Goal: Task Accomplishment & Management: Manage account settings

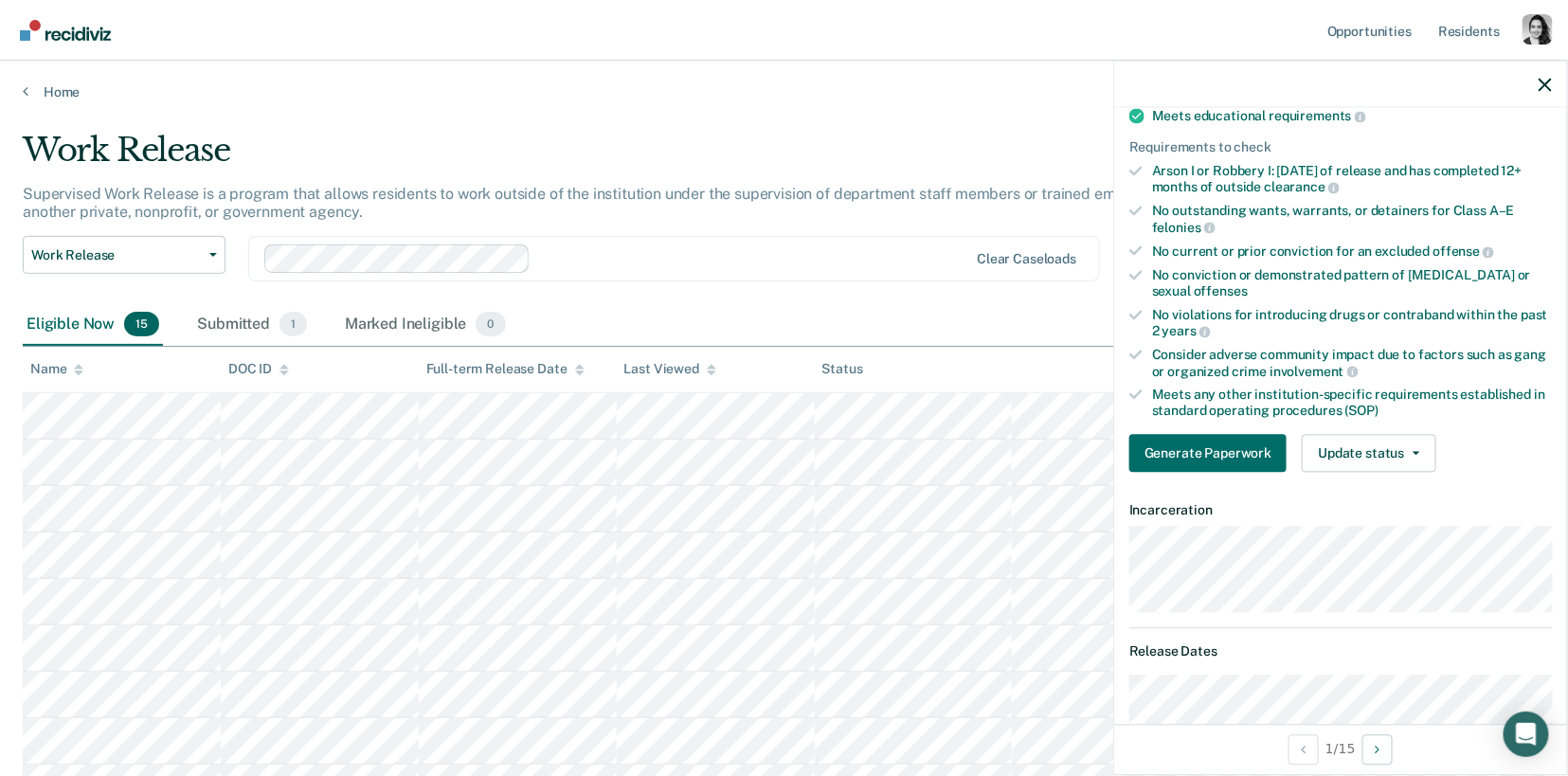
scroll to position [323, 0]
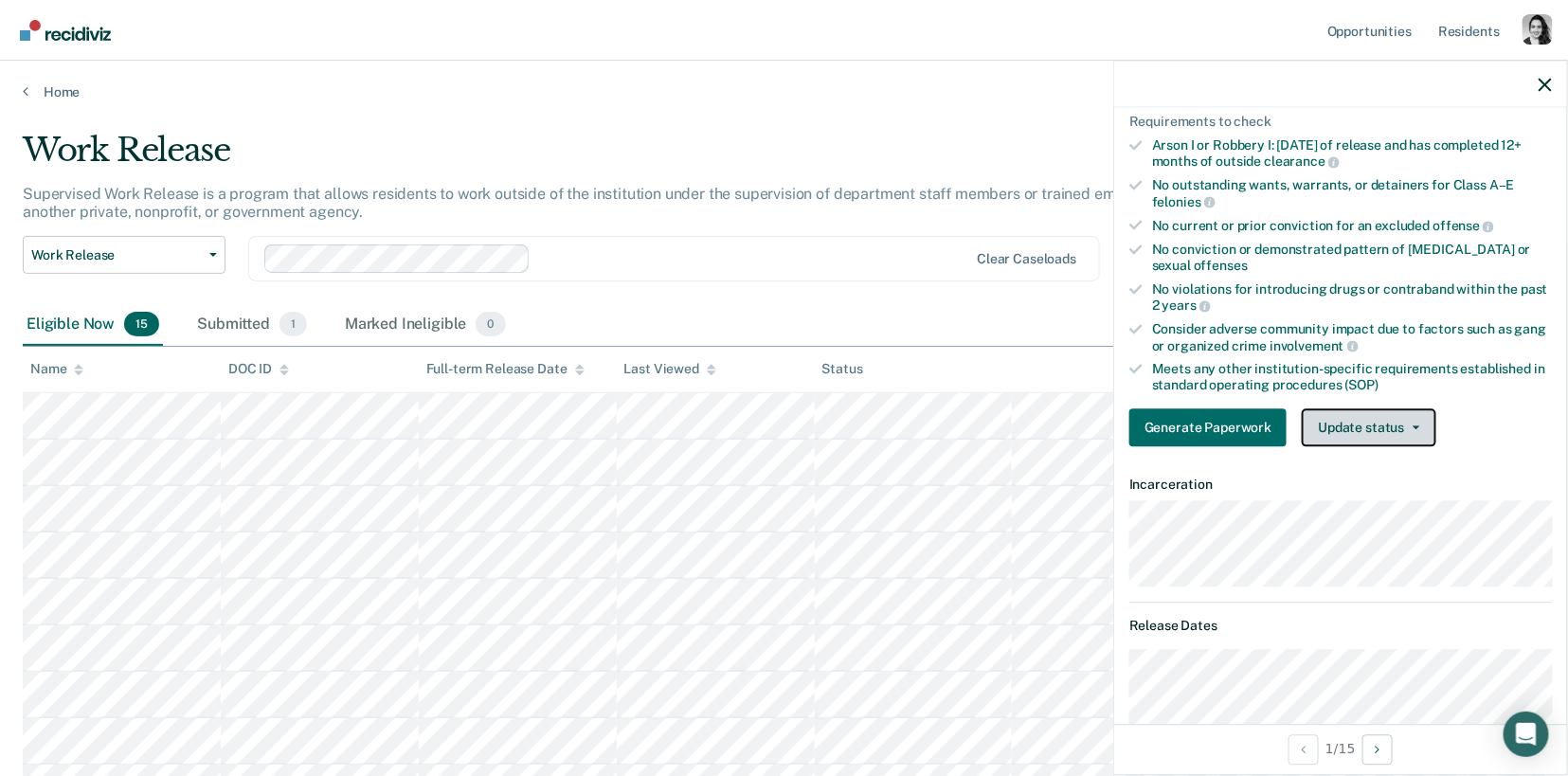
click at [1362, 409] on button "Update status" at bounding box center [1369, 427] width 134 height 38
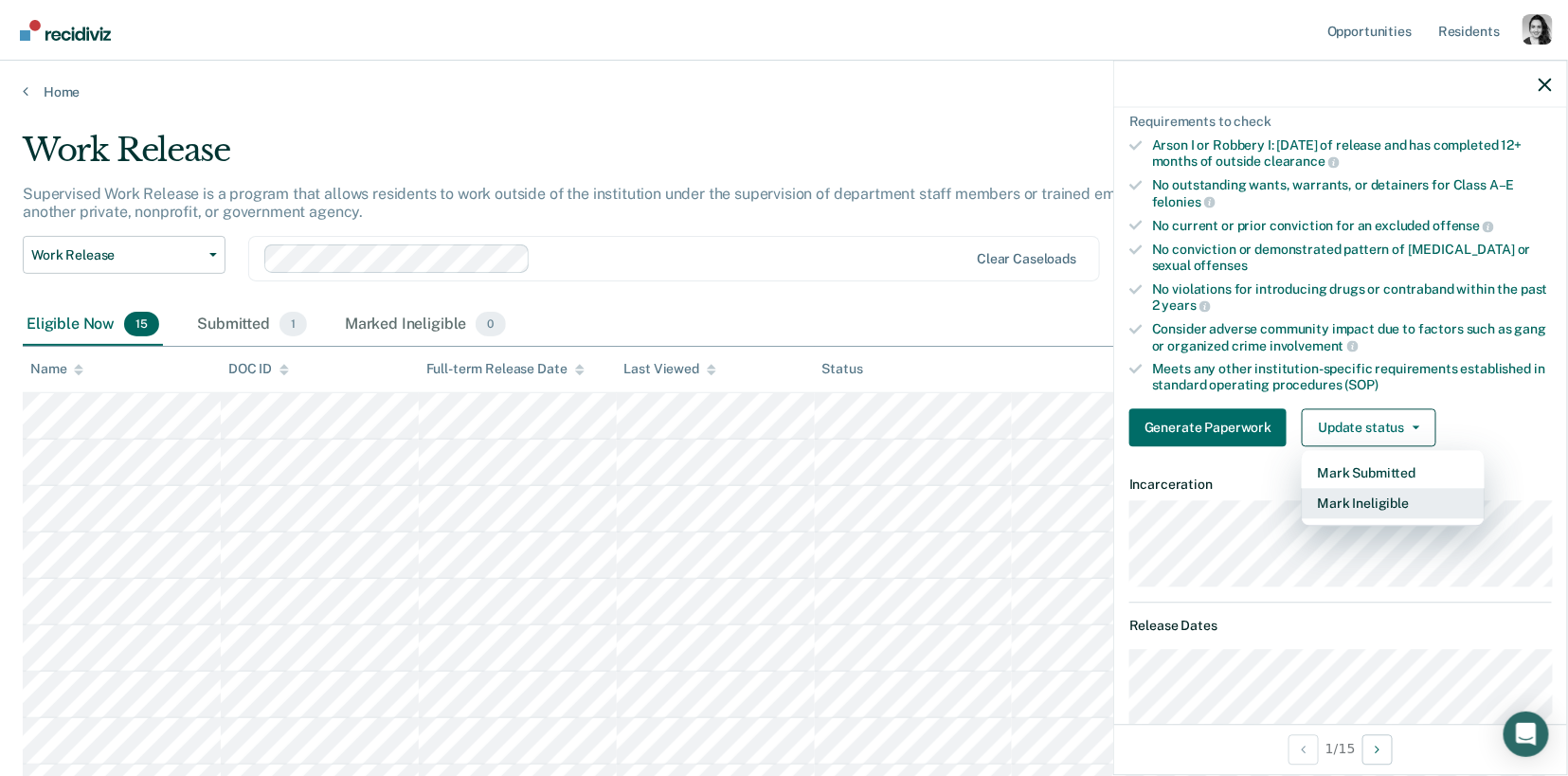
click at [1392, 502] on button "Mark Ineligible" at bounding box center [1393, 503] width 183 height 30
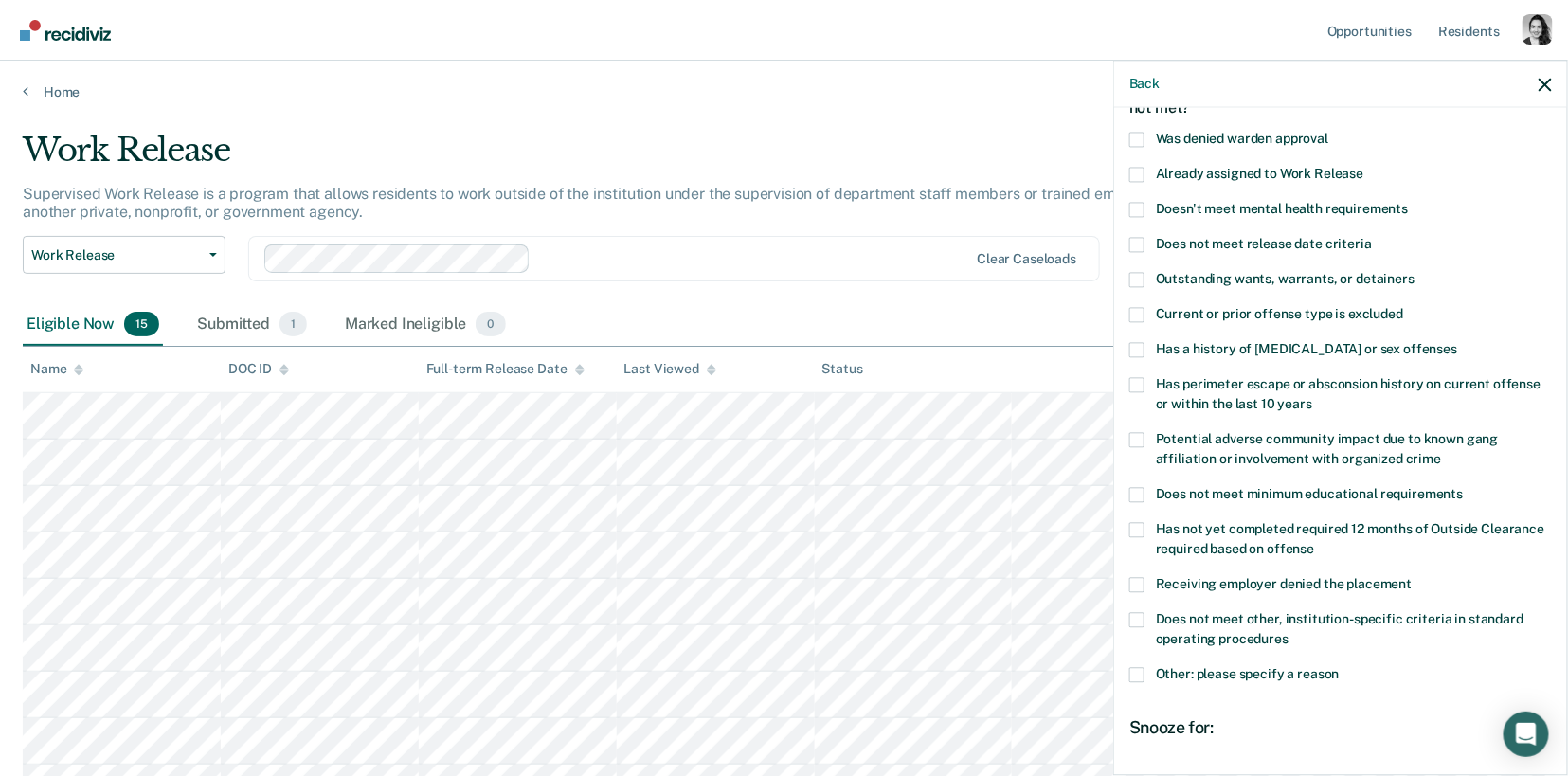
scroll to position [104, 0]
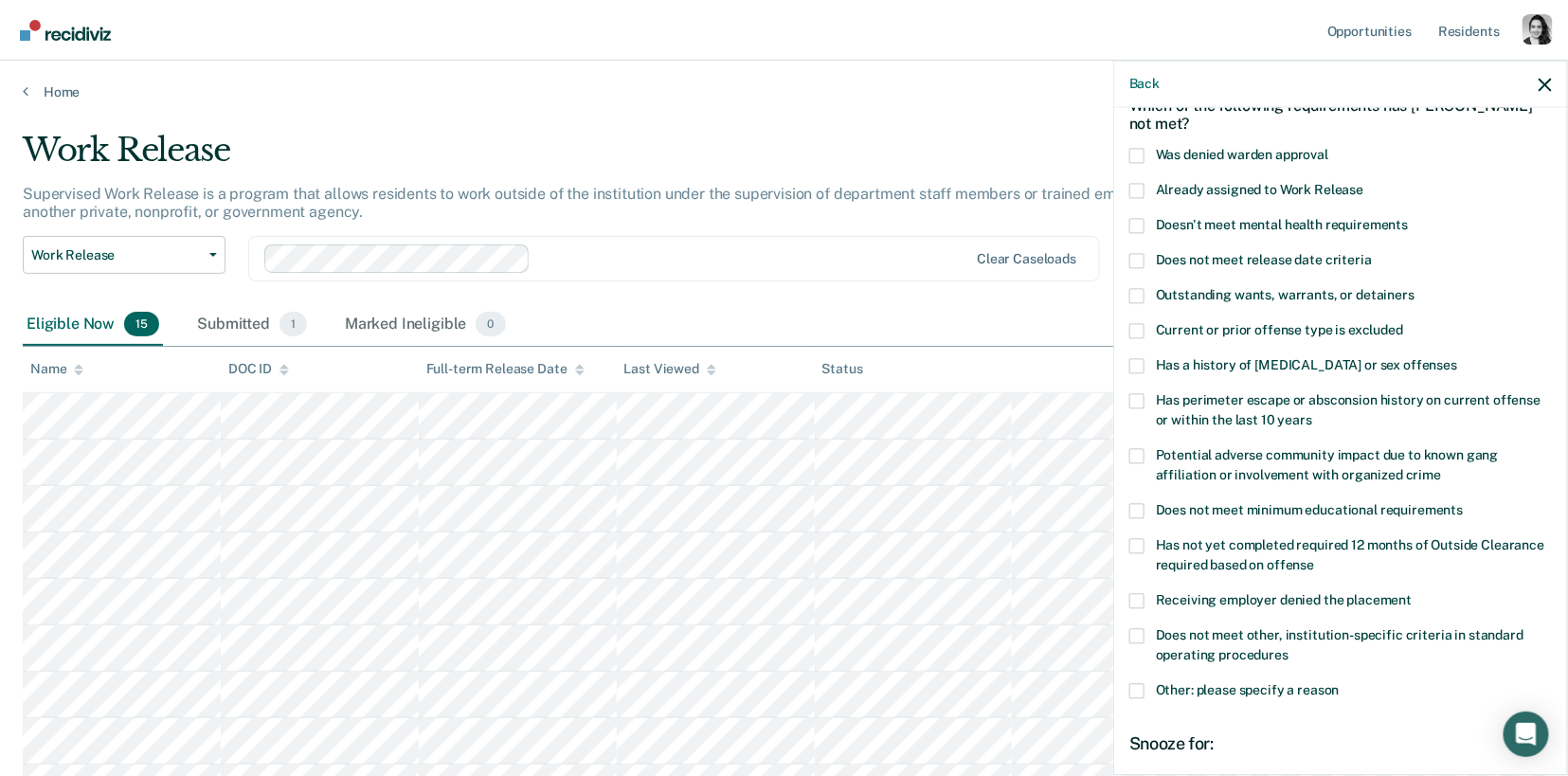
drag, startPoint x: 1317, startPoint y: 664, endPoint x: 1153, endPoint y: 177, distance: 513.9
click at [1153, 177] on div "CB Which of the following requirements has [PERSON_NAME] not met? Was denied wa…" at bounding box center [1340, 494] width 422 height 936
drag, startPoint x: 1330, startPoint y: 657, endPoint x: 1234, endPoint y: 345, distance: 326.4
click at [1233, 342] on div "CB Which of the following requirements has [PERSON_NAME] not met? Was denied wa…" at bounding box center [1340, 494] width 422 height 936
drag, startPoint x: 1162, startPoint y: 154, endPoint x: 1316, endPoint y: 503, distance: 381.5
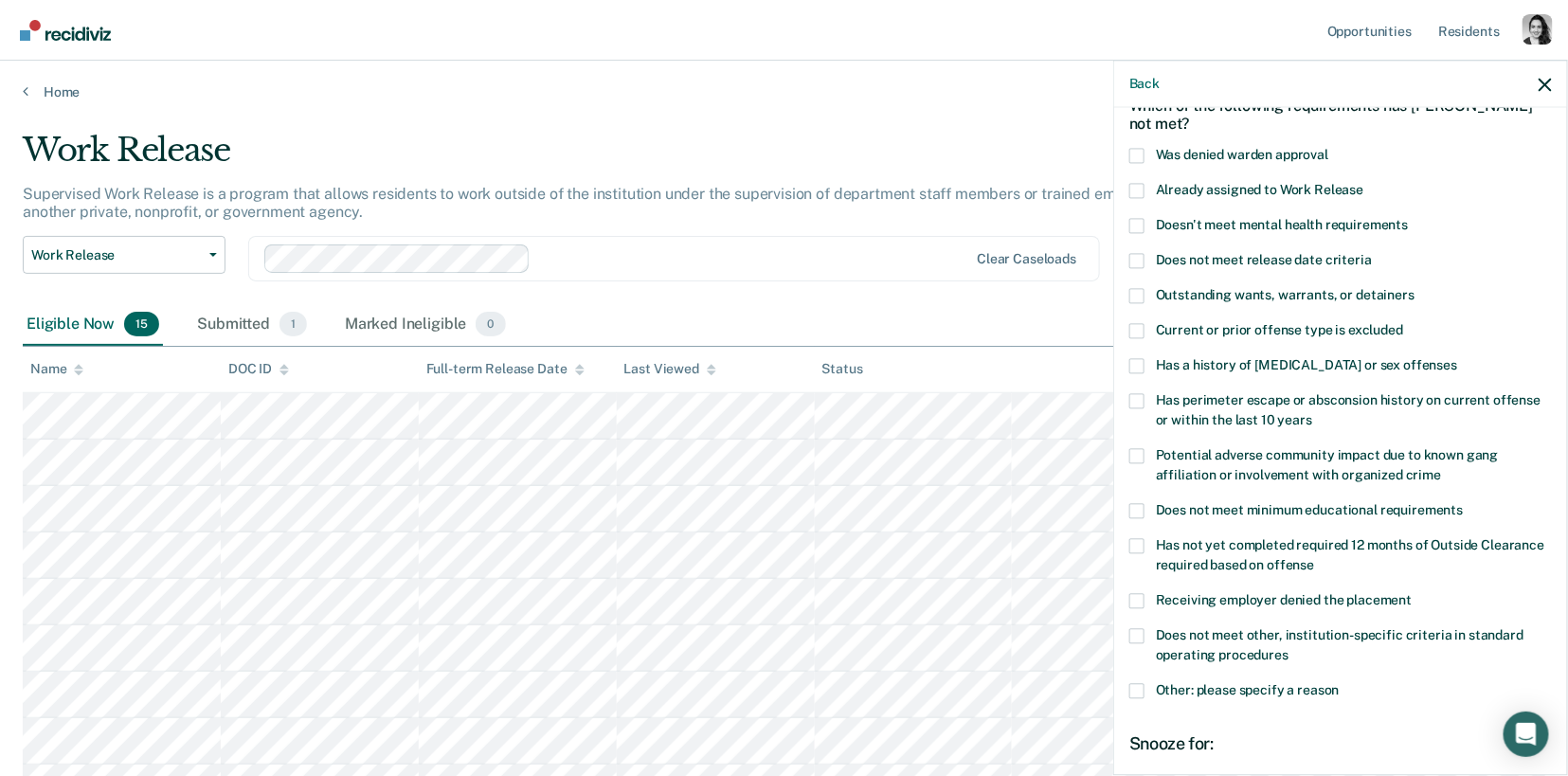
click at [1316, 503] on div "CB Which of the following requirements has [PERSON_NAME] not met? Was denied wa…" at bounding box center [1340, 494] width 422 height 936
drag, startPoint x: 1430, startPoint y: 330, endPoint x: 1117, endPoint y: 323, distance: 313.1
click at [1117, 323] on div "CB Which of the following requirements has [PERSON_NAME] not met? Was denied wa…" at bounding box center [1340, 440] width 453 height 664
click at [1130, 153] on span at bounding box center [1136, 156] width 15 height 15
click at [1328, 149] on input "Was denied warden approval" at bounding box center [1328, 149] width 0 height 0
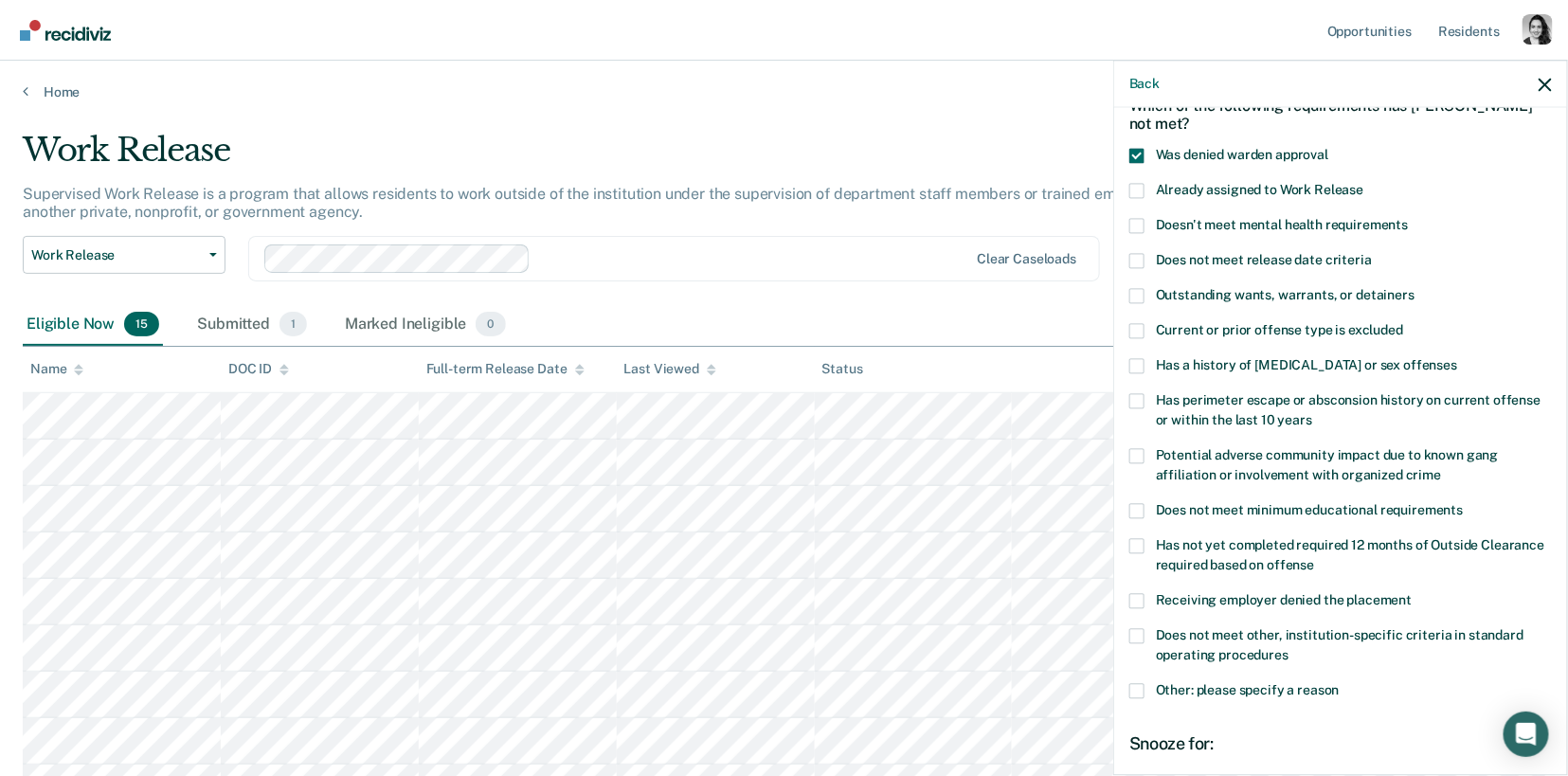
drag, startPoint x: 1241, startPoint y: 158, endPoint x: 1371, endPoint y: 168, distance: 130.4
click at [1371, 168] on div "Was denied warden approval" at bounding box center [1340, 167] width 422 height 35
click at [48, 95] on link "Home" at bounding box center [784, 91] width 1523 height 17
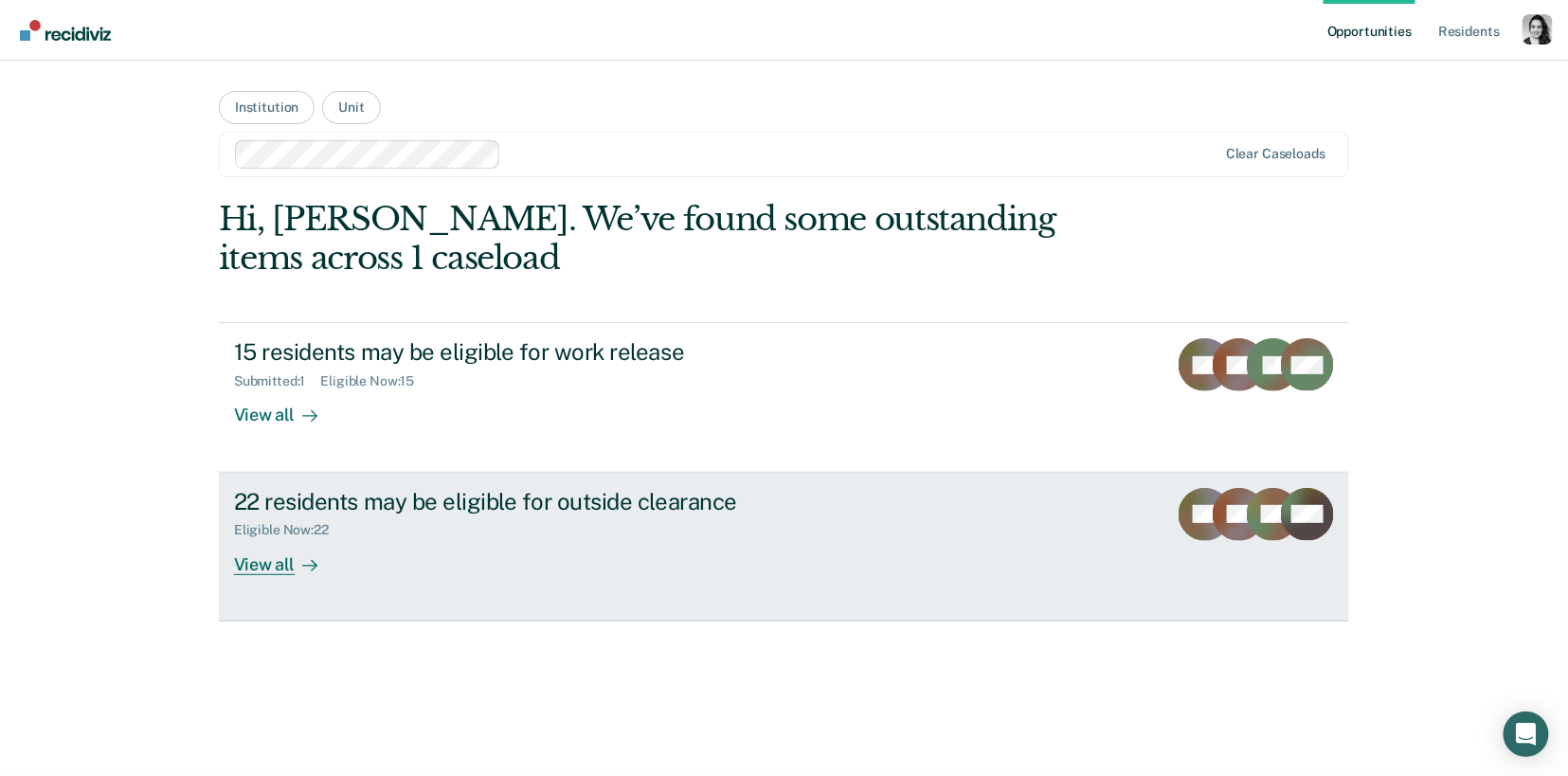
click at [554, 517] on div "Eligible Now : 22" at bounding box center [566, 527] width 665 height 24
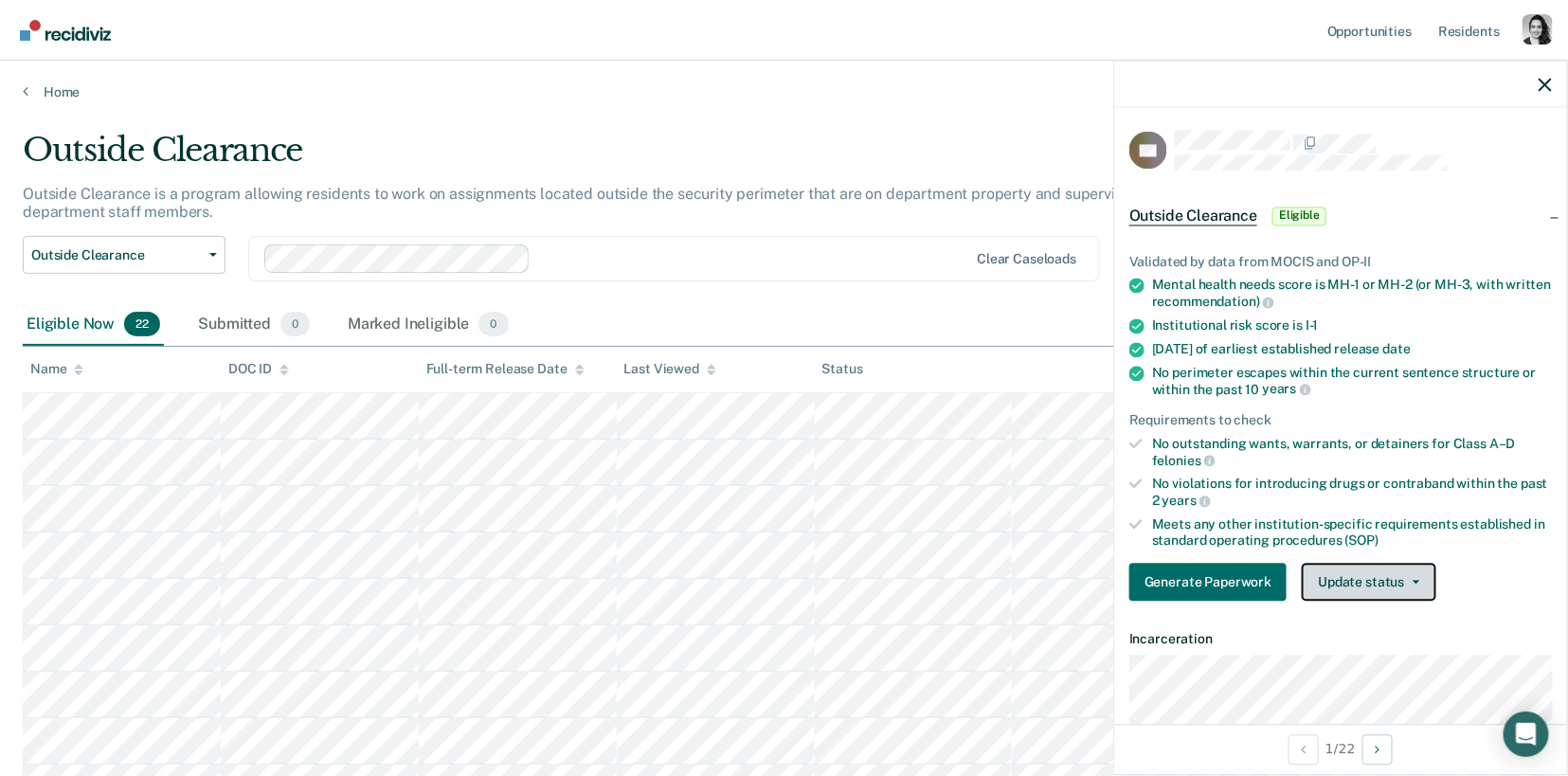
click at [1389, 581] on button "Update status" at bounding box center [1369, 582] width 134 height 38
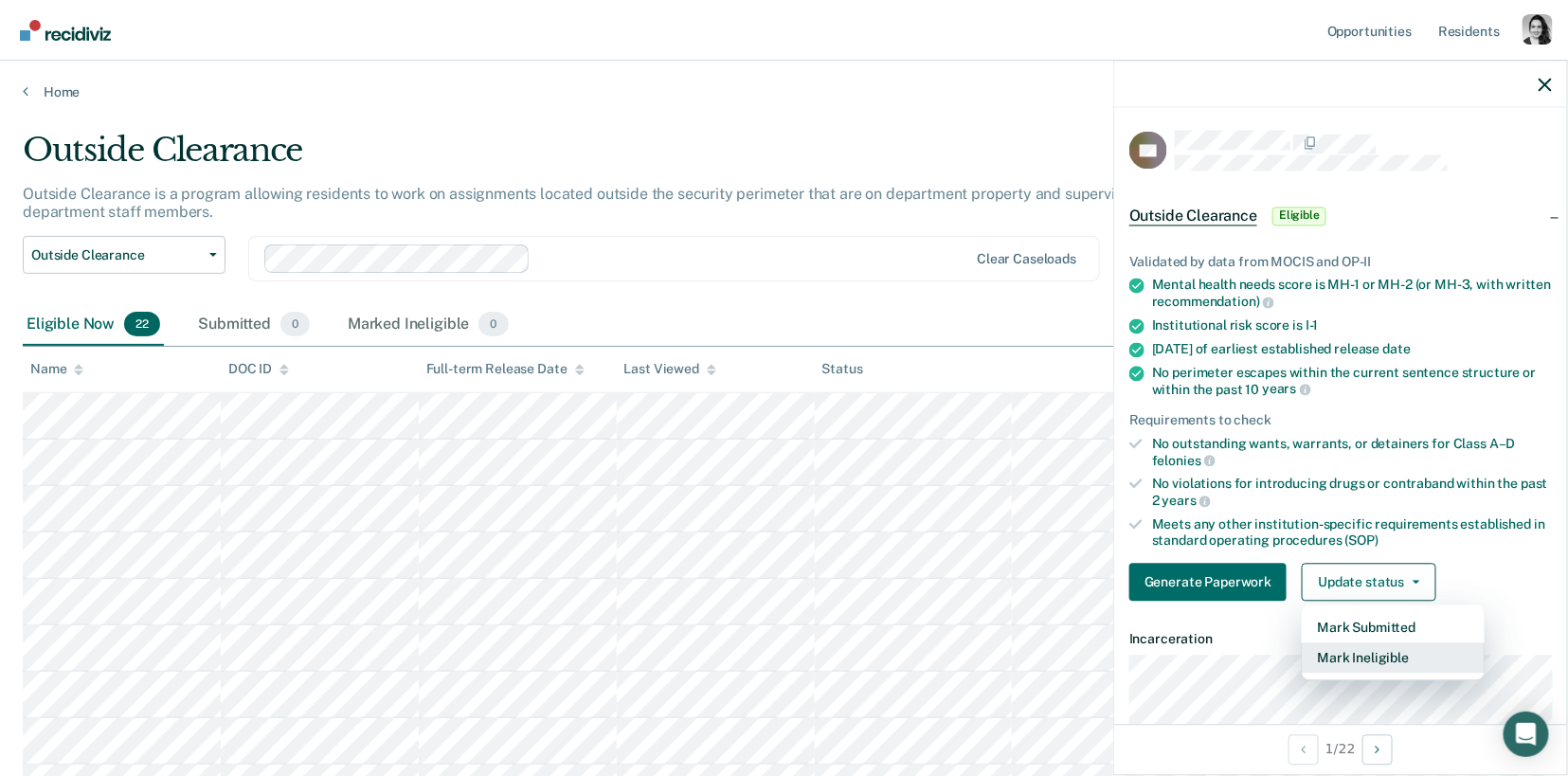
click at [1361, 652] on button "Mark Ineligible" at bounding box center [1393, 658] width 183 height 30
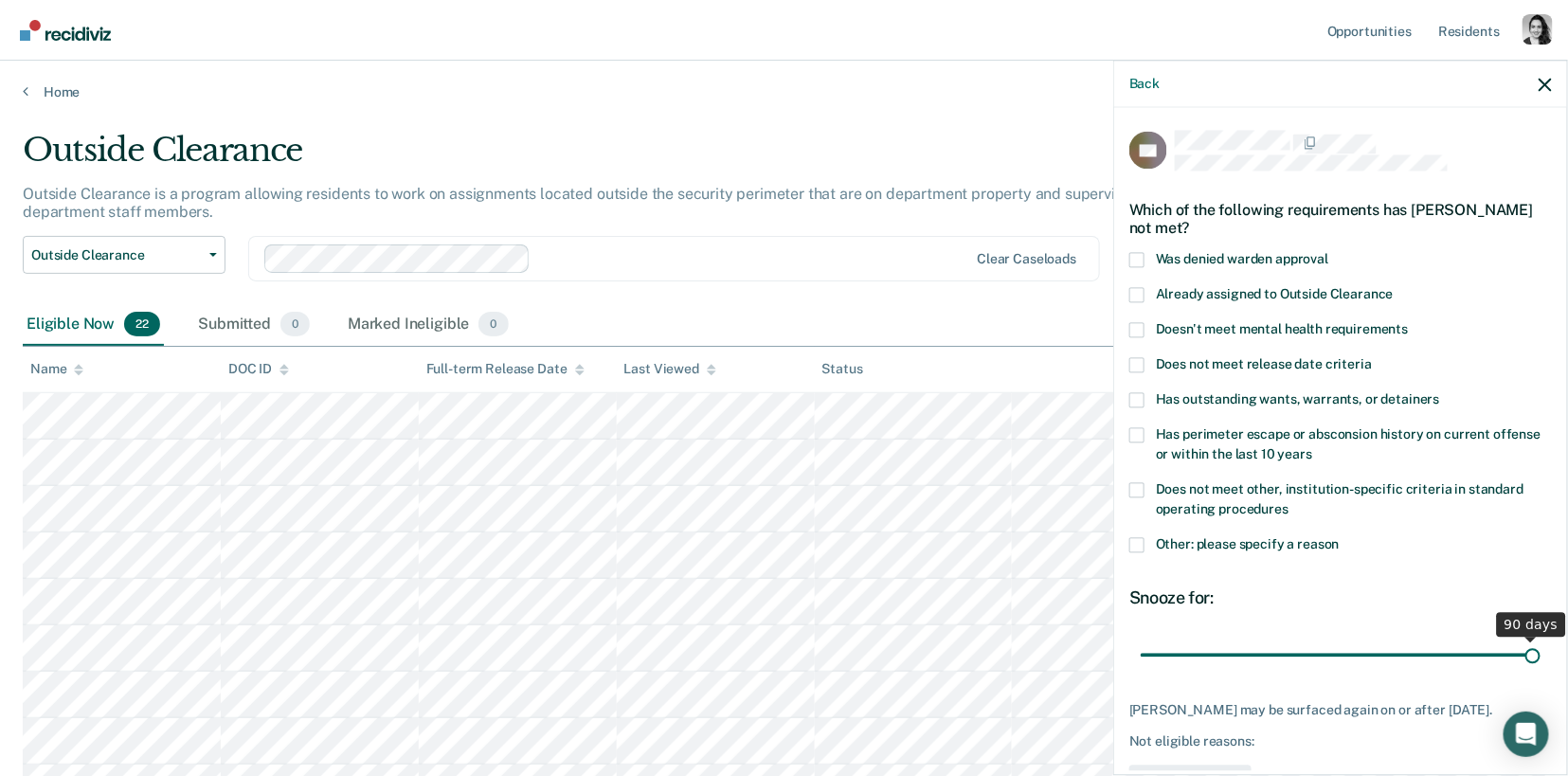
drag, startPoint x: 1265, startPoint y: 650, endPoint x: 1586, endPoint y: 616, distance: 322.8
type input "90"
click at [1541, 638] on input "range" at bounding box center [1340, 655] width 400 height 33
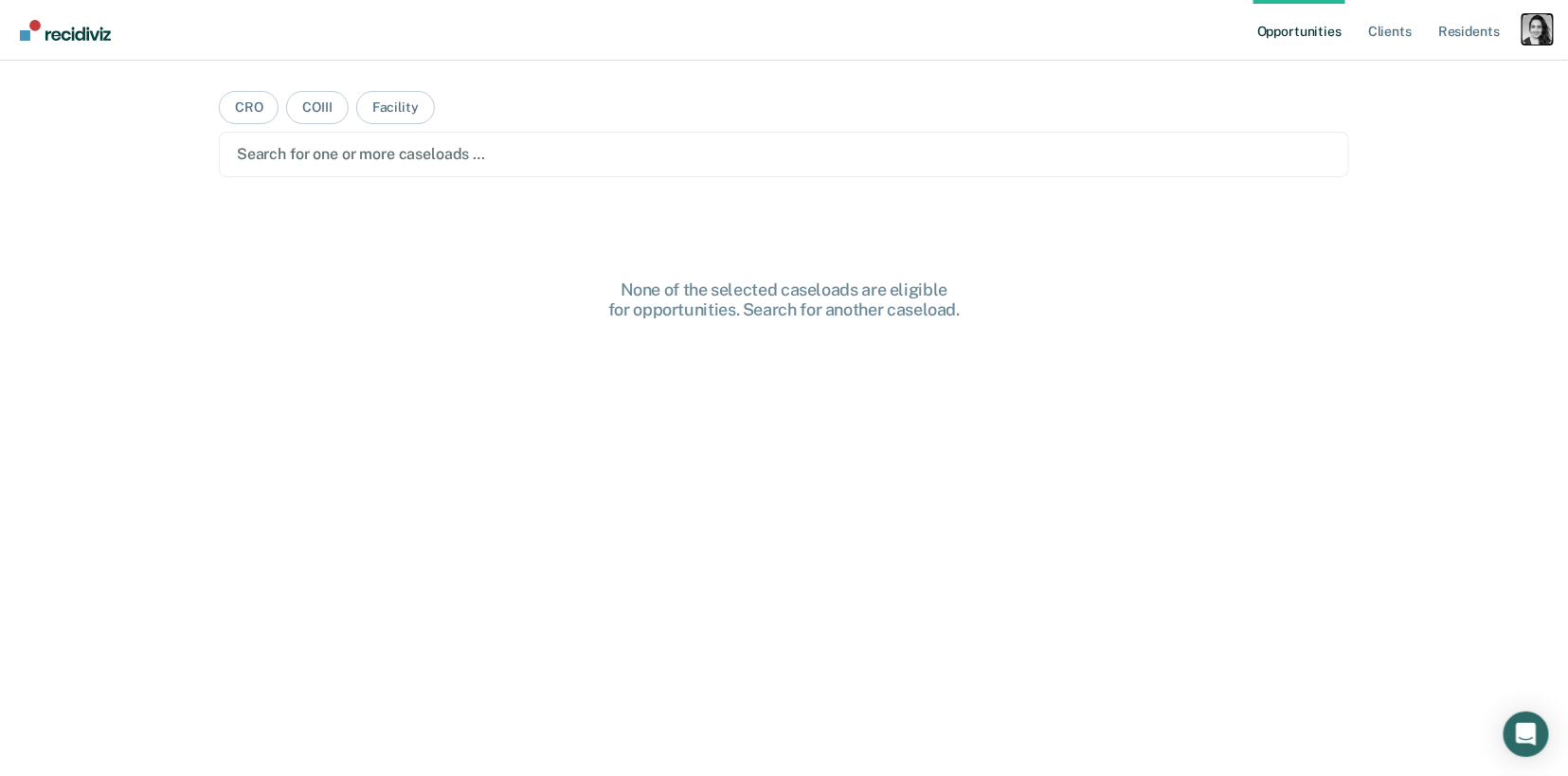
click at [1539, 38] on div "Profile dropdown button" at bounding box center [1538, 28] width 30 height 30
click at [1417, 79] on link "Profile" at bounding box center [1461, 77] width 152 height 16
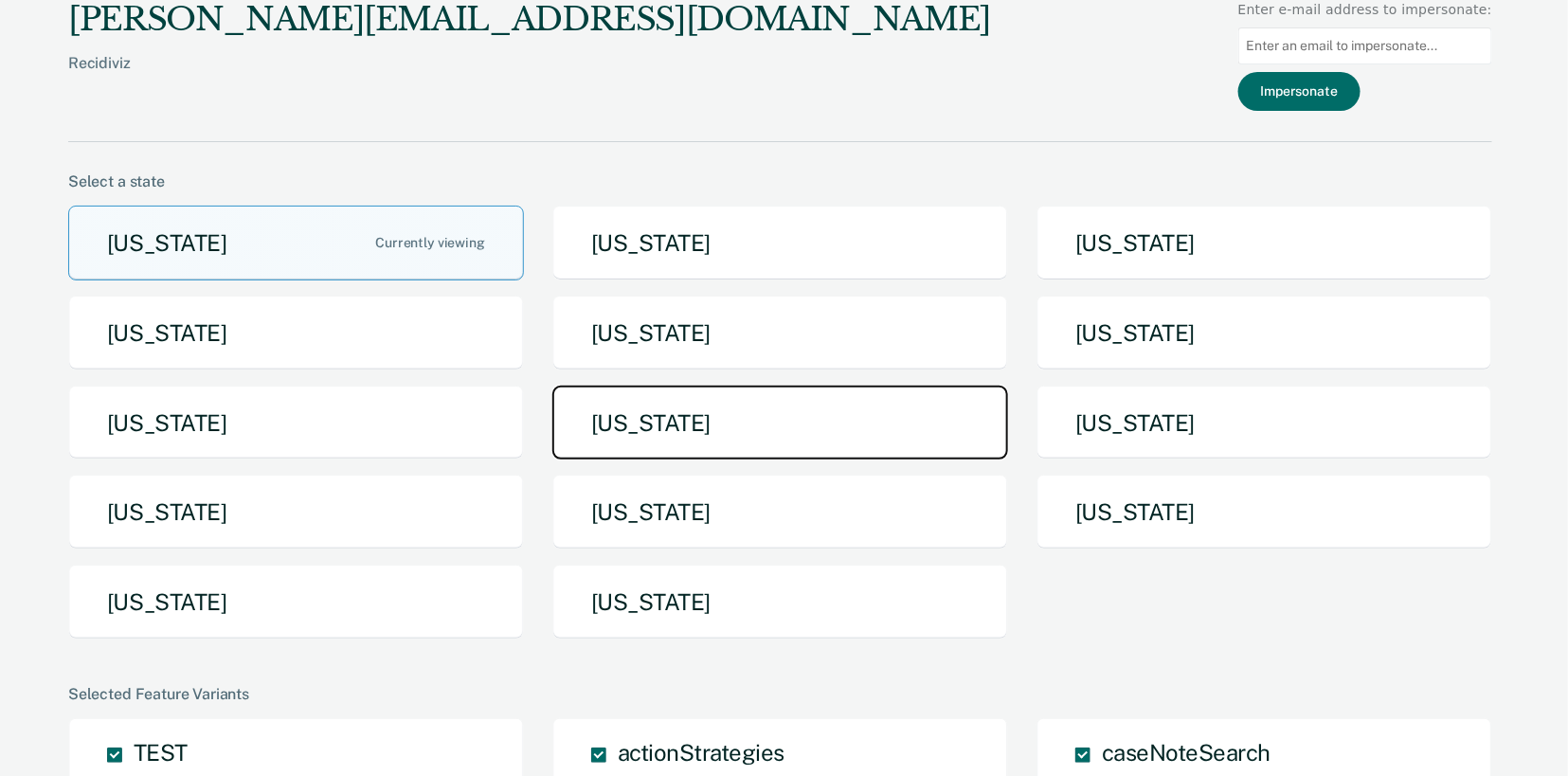
click at [802, 436] on button "[US_STATE]" at bounding box center [781, 423] width 456 height 75
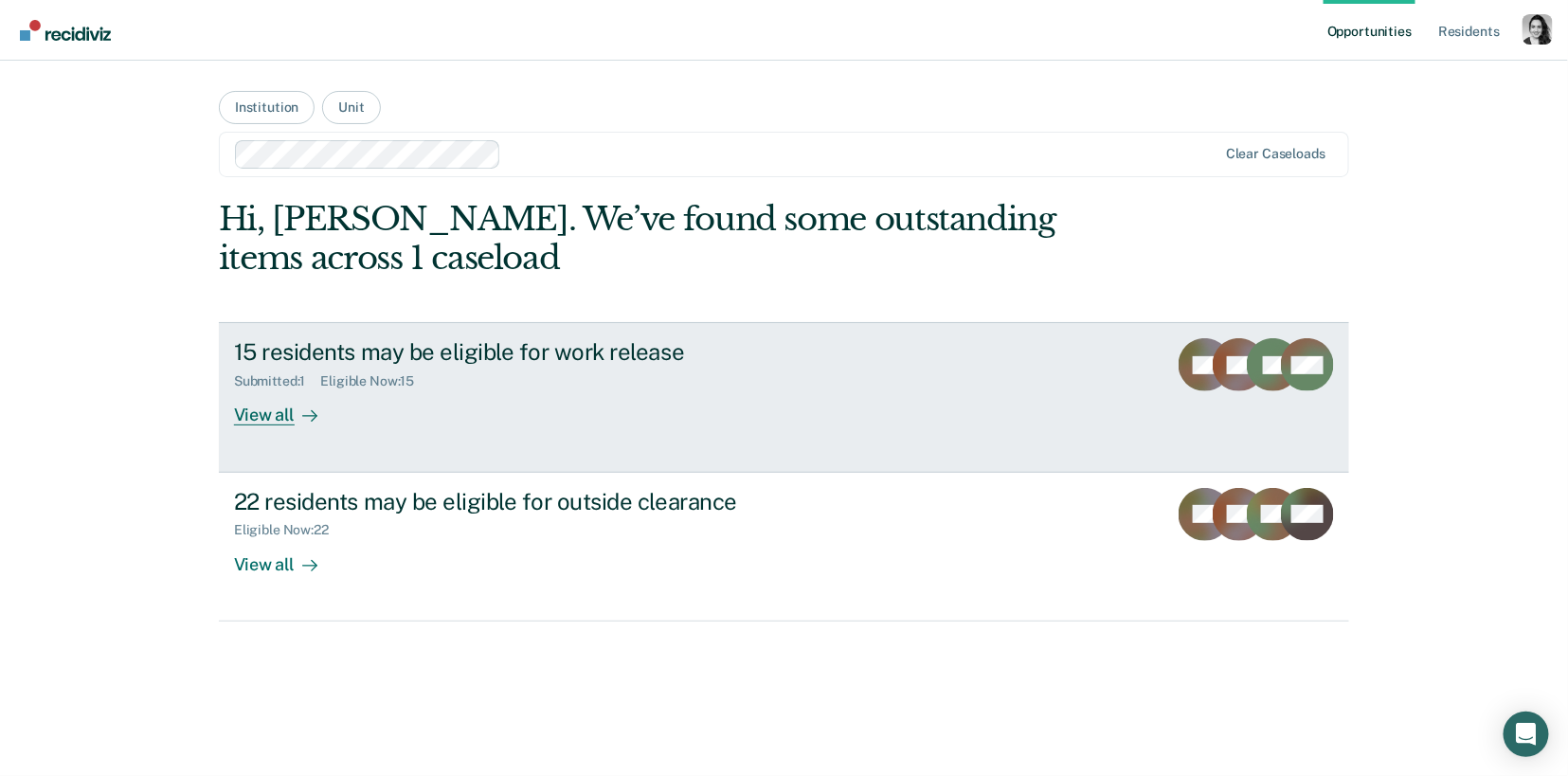
click at [587, 366] on div "Submitted : 1 Eligible Now : 15" at bounding box center [566, 378] width 665 height 24
